Goal: Complete application form

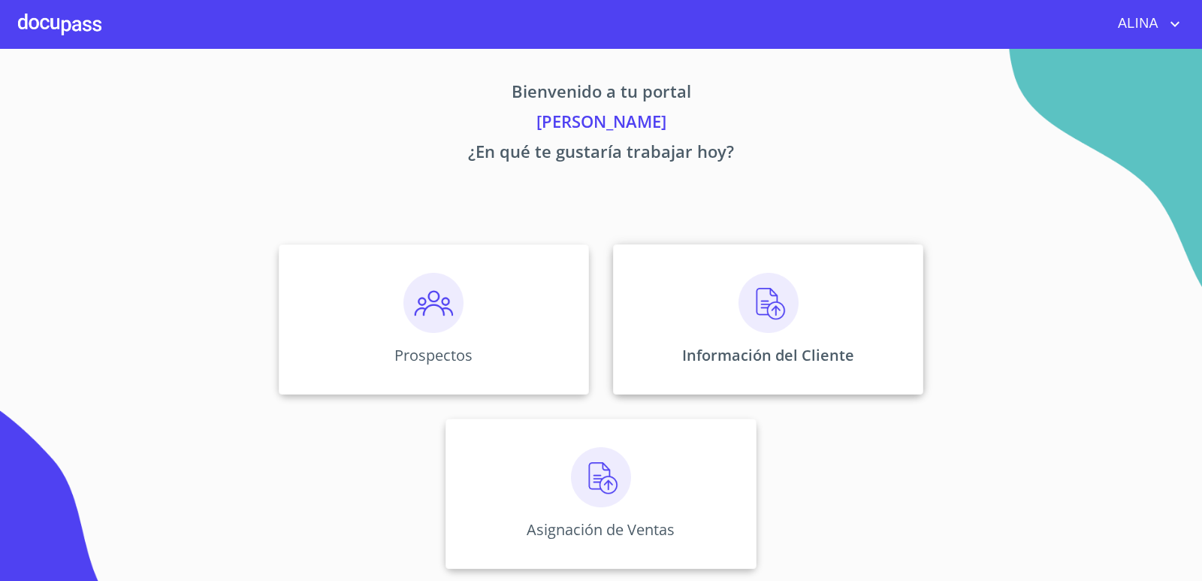
click at [672, 305] on div "Información del Cliente" at bounding box center [768, 319] width 310 height 150
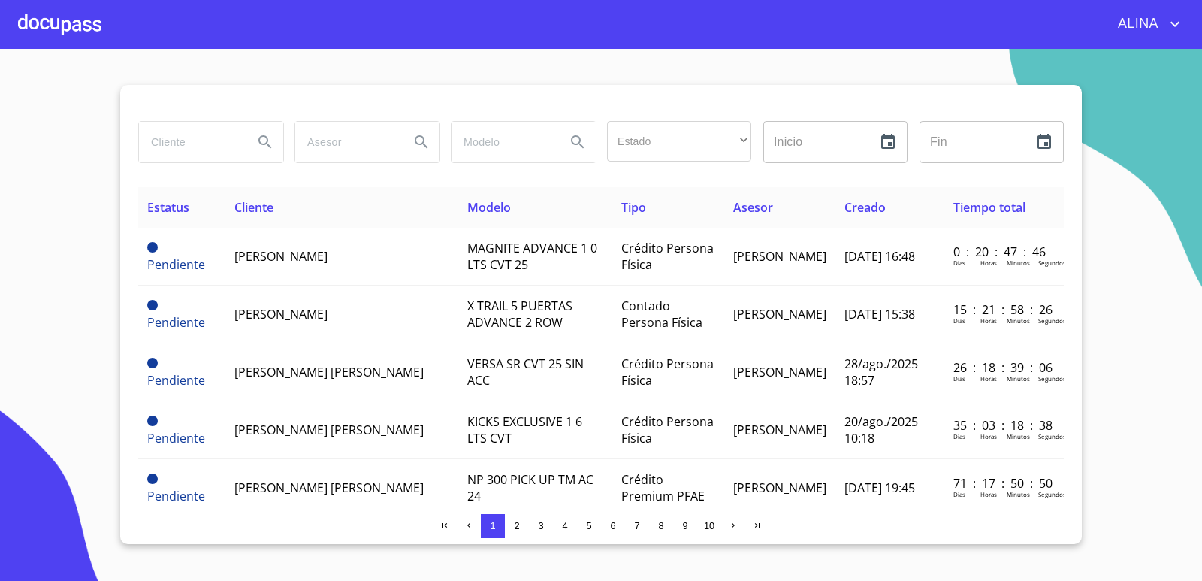
click at [191, 143] on input "search" at bounding box center [190, 142] width 102 height 41
type input "ARCELIA"
click at [263, 148] on icon "Search" at bounding box center [265, 142] width 18 height 18
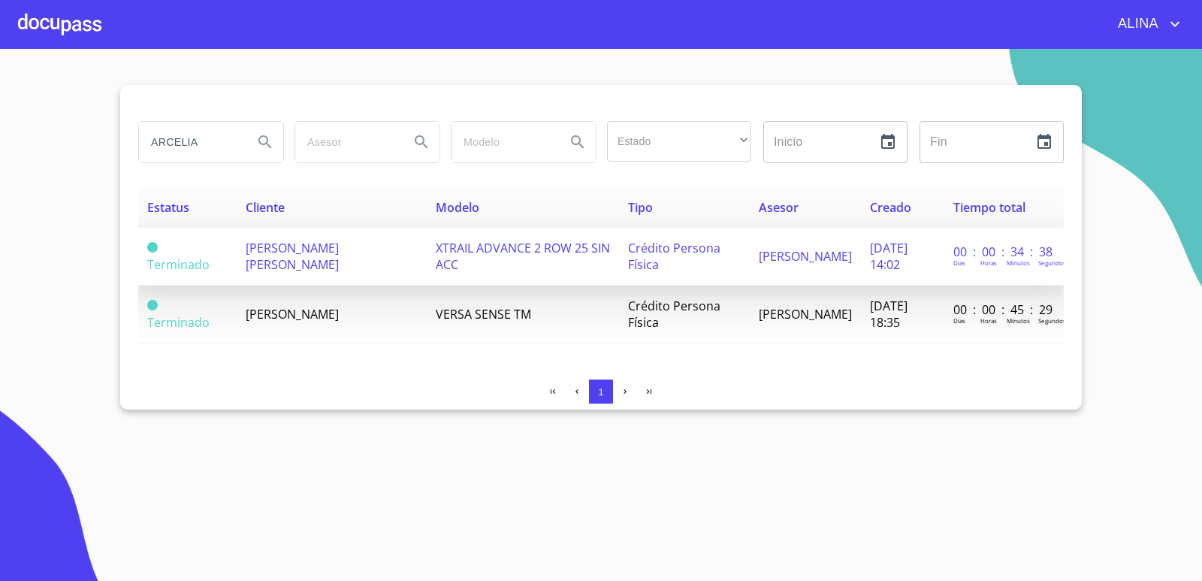
click at [313, 264] on td "[PERSON_NAME] [PERSON_NAME]" at bounding box center [332, 257] width 190 height 58
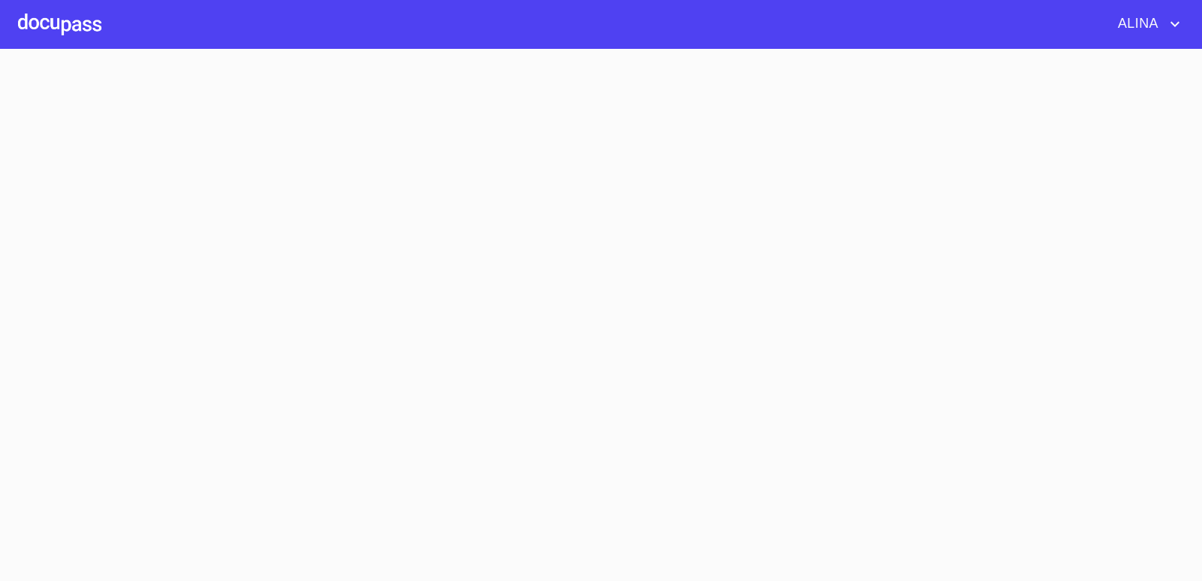
click at [313, 264] on section at bounding box center [601, 315] width 1202 height 532
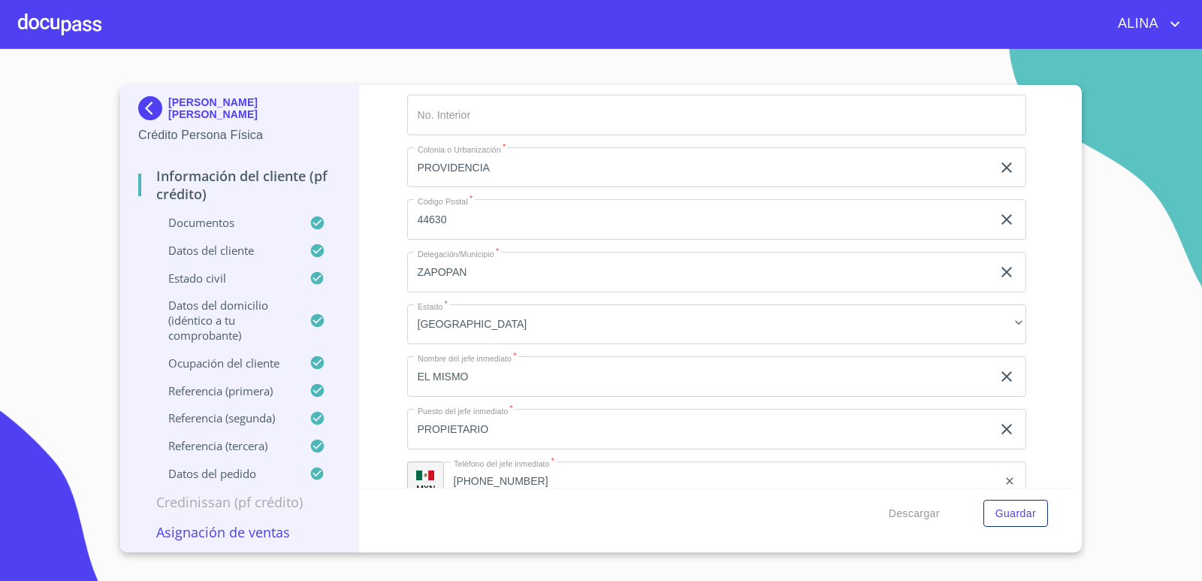
scroll to position [7062, 0]
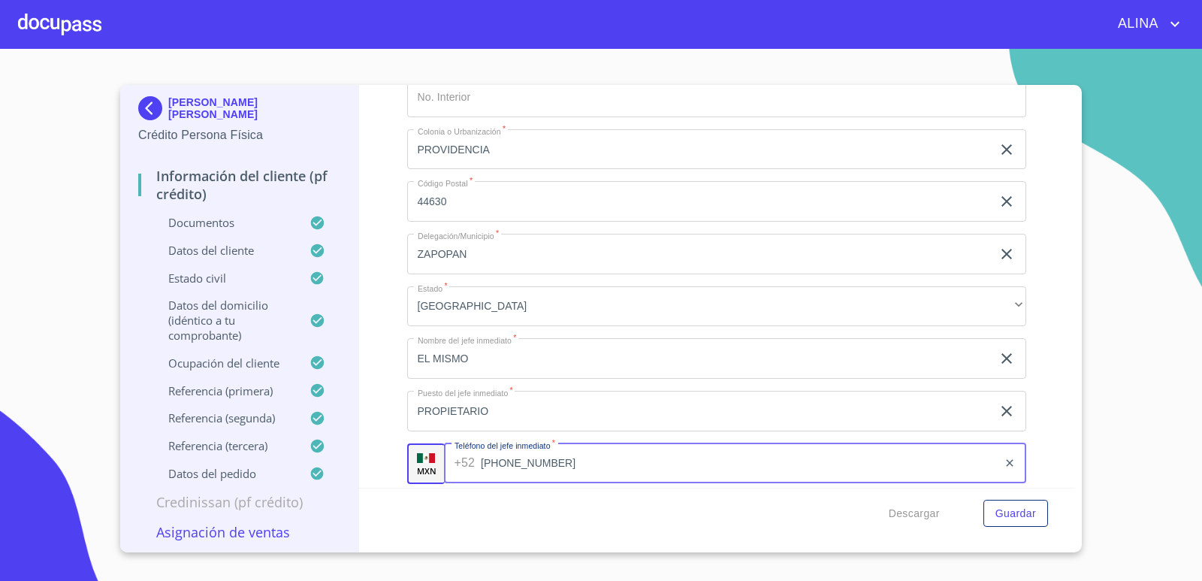
drag, startPoint x: 520, startPoint y: 465, endPoint x: 469, endPoint y: 461, distance: 51.2
click at [469, 461] on div "[PHONE_NUMBER] ​" at bounding box center [735, 463] width 583 height 41
drag, startPoint x: 478, startPoint y: 461, endPoint x: 549, endPoint y: 463, distance: 71.4
click at [549, 463] on div "[PHONE_NUMBER] ​" at bounding box center [735, 463] width 583 height 41
click at [571, 512] on div "Descargar Guardar" at bounding box center [717, 513] width 716 height 51
